Goal: Manage account settings

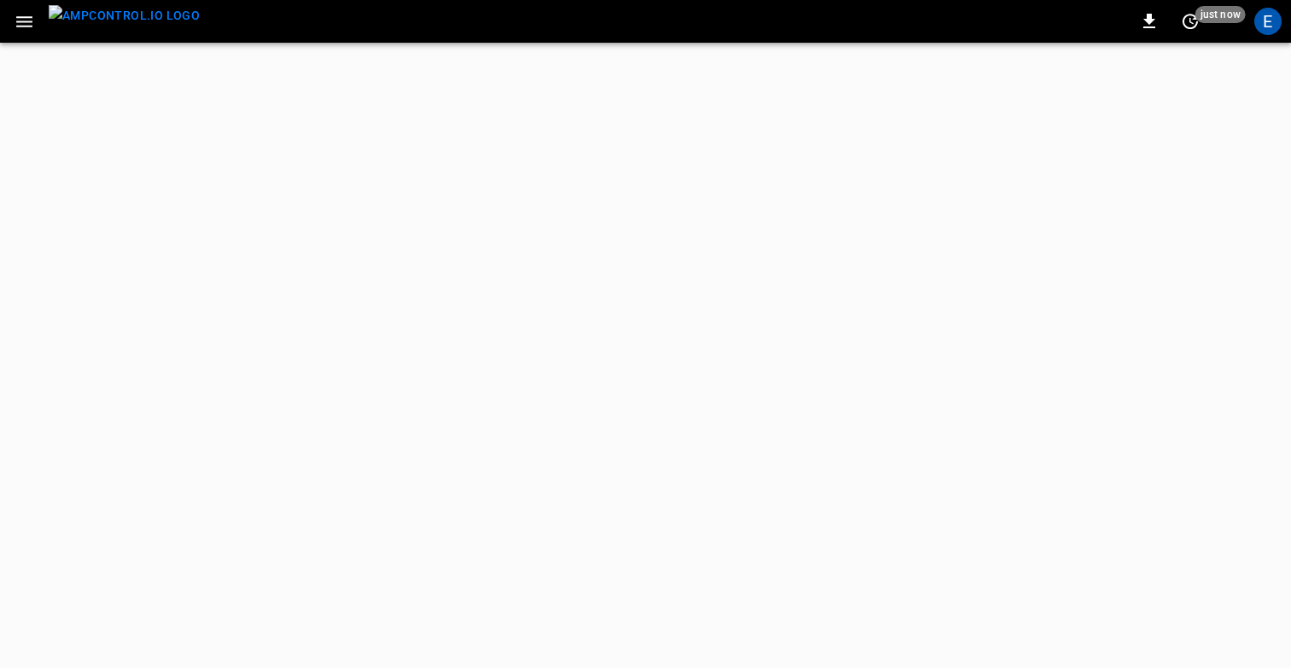
click at [23, 24] on icon "button" at bounding box center [24, 21] width 21 height 21
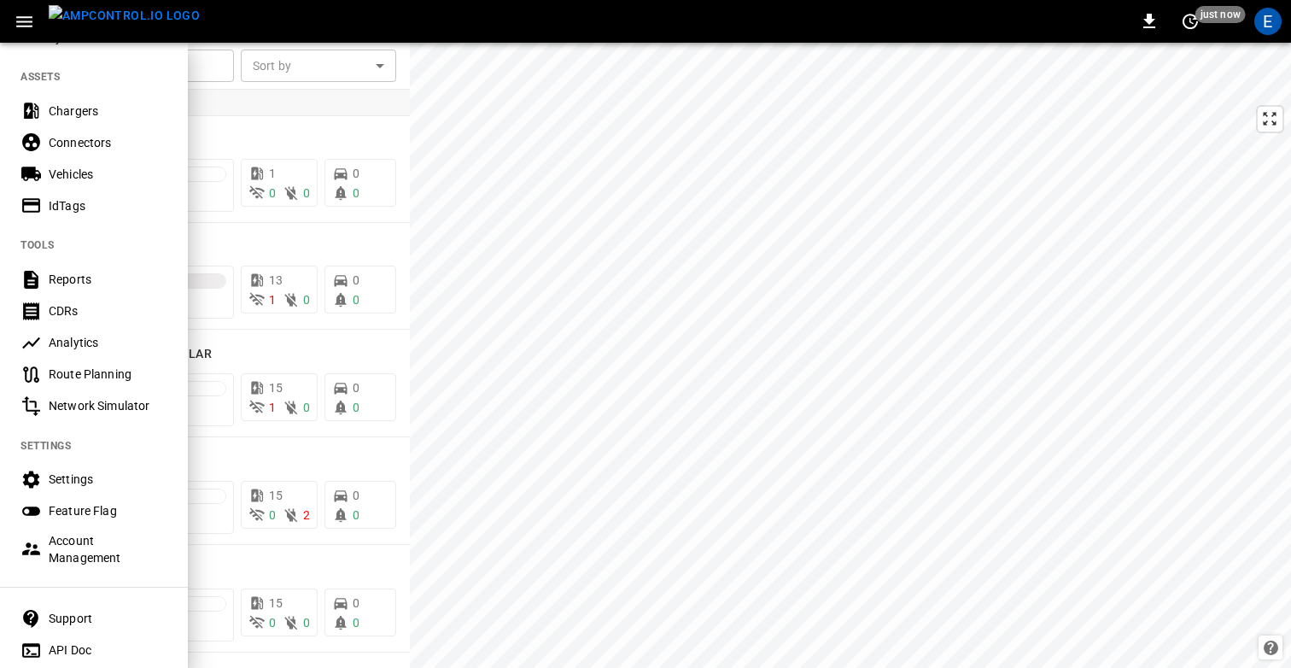
scroll to position [415, 0]
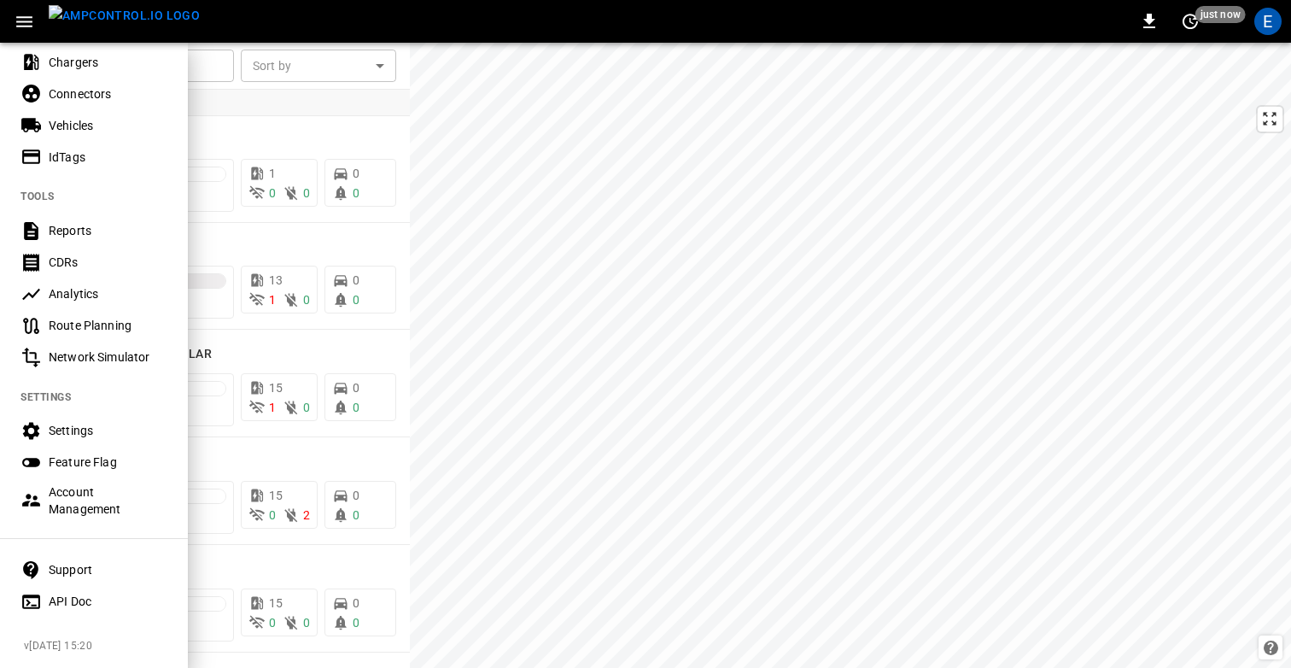
click at [79, 428] on div "Settings" at bounding box center [108, 430] width 119 height 17
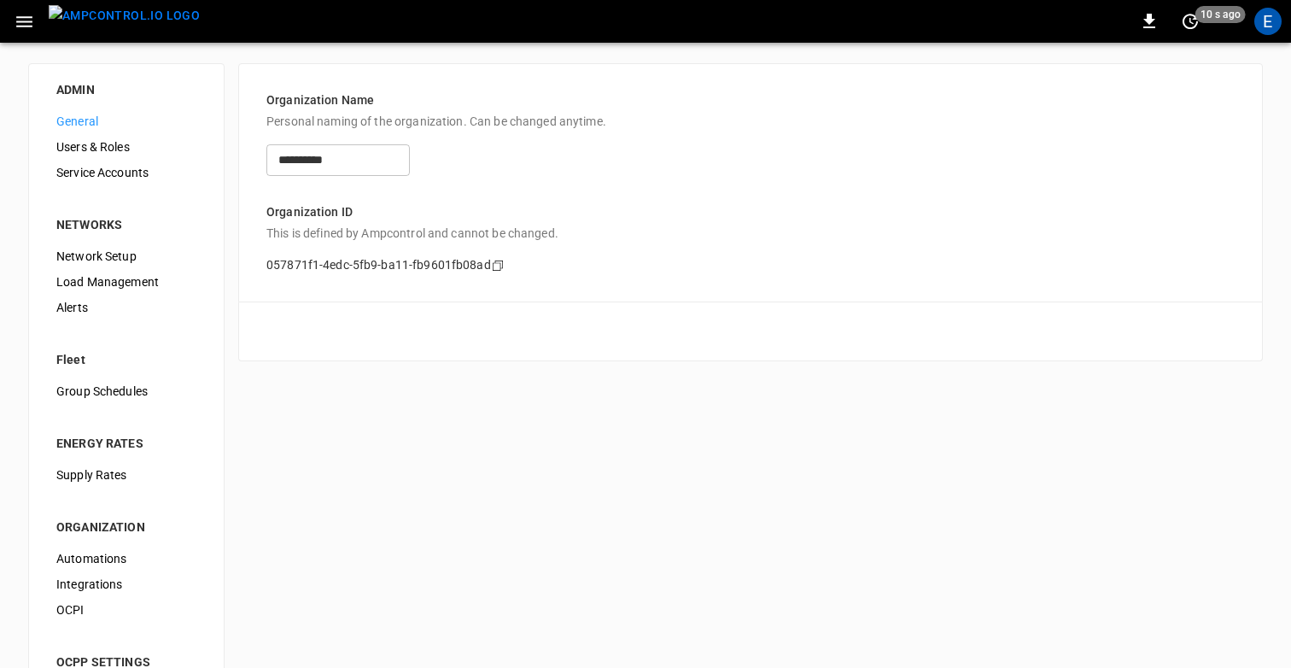
click at [90, 601] on span "OCPI" at bounding box center [126, 610] width 140 height 18
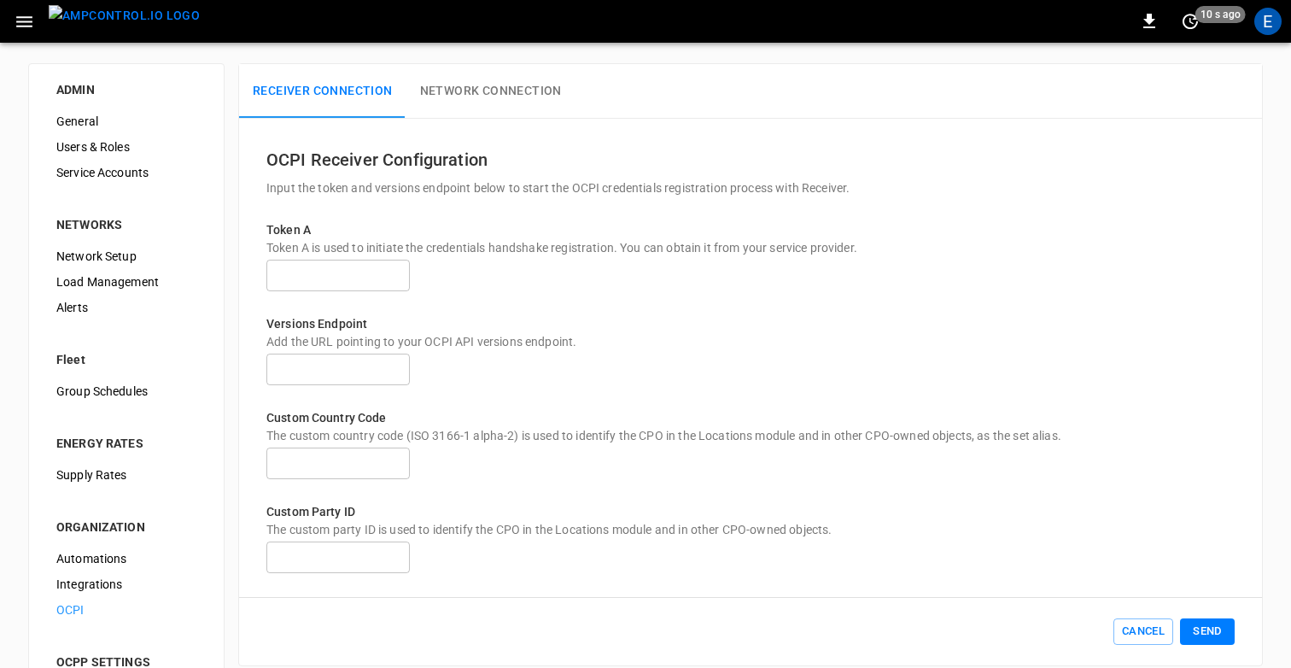
click at [463, 111] on button "Network Connection" at bounding box center [491, 91] width 169 height 55
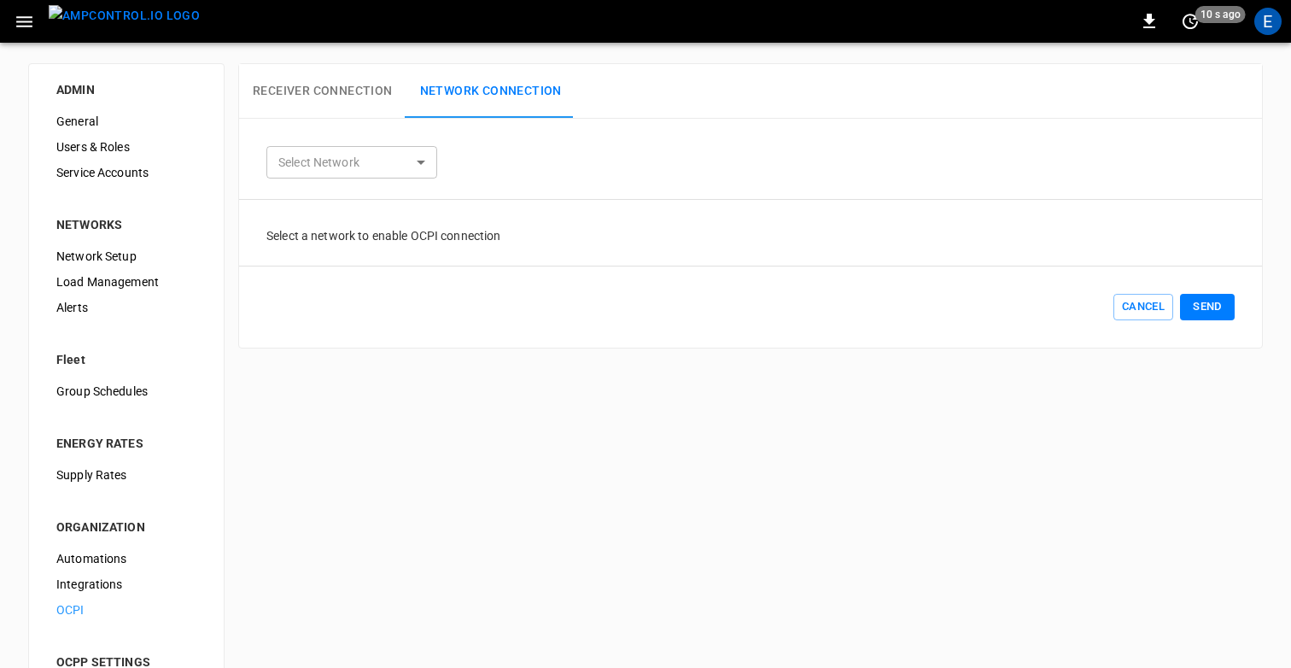
click at [342, 176] on body "0 10 s ago E ADMIN General Users & Roles Service Accounts NETWORKS Network Setu…" at bounding box center [645, 383] width 1291 height 767
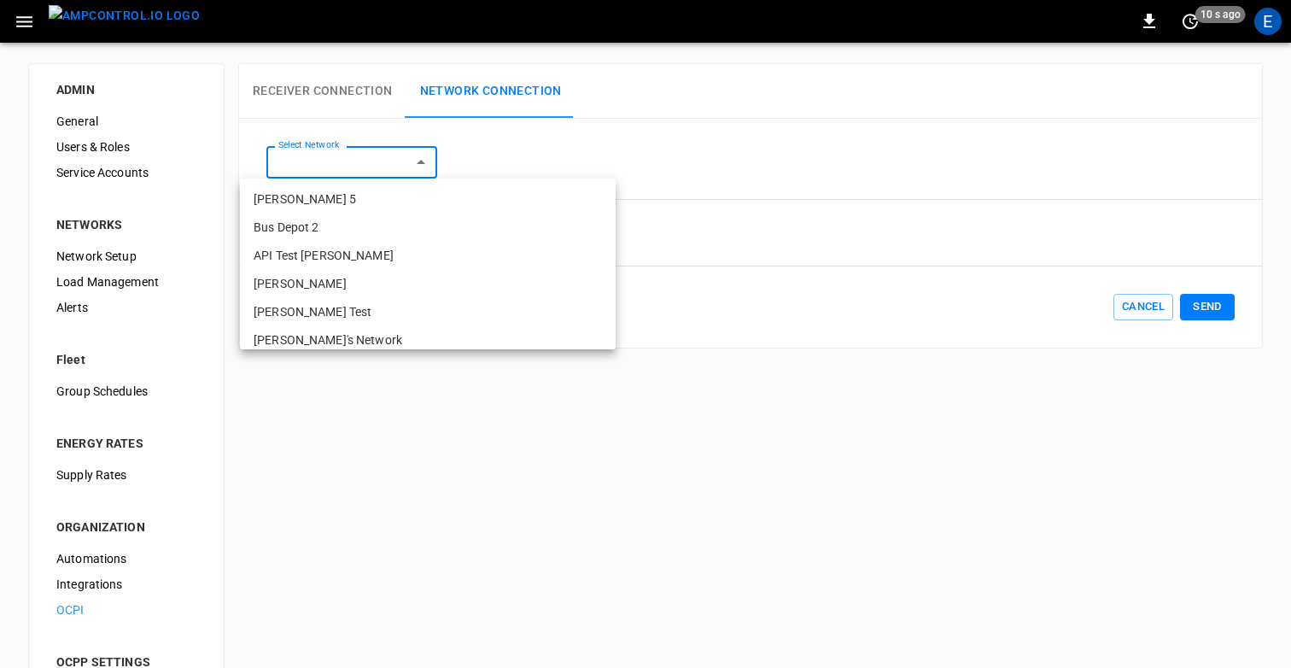
click at [337, 212] on li "[PERSON_NAME] 5" at bounding box center [428, 199] width 376 height 28
type input "**********"
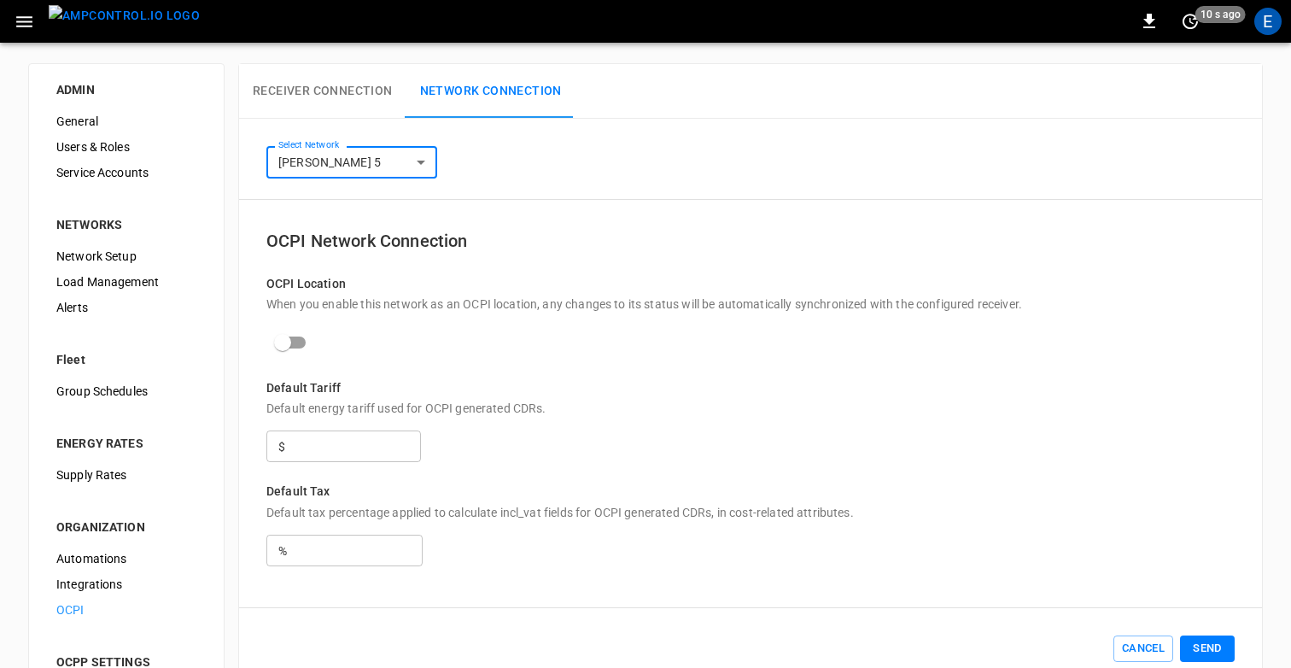
click at [700, 356] on div at bounding box center [750, 346] width 969 height 67
